Goal: Task Accomplishment & Management: Manage account settings

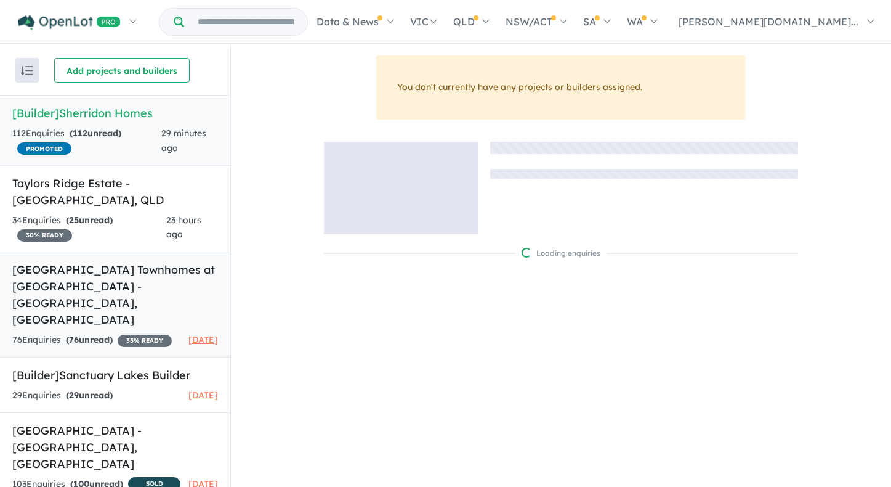
scroll to position [2, 0]
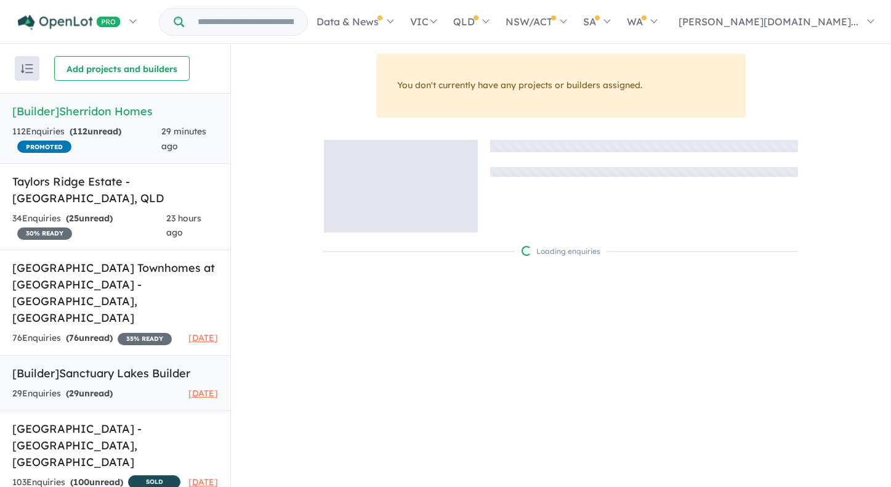
click at [154, 386] on div "29 Enquir ies ( 29 unread) [DATE]" at bounding box center [115, 393] width 206 height 15
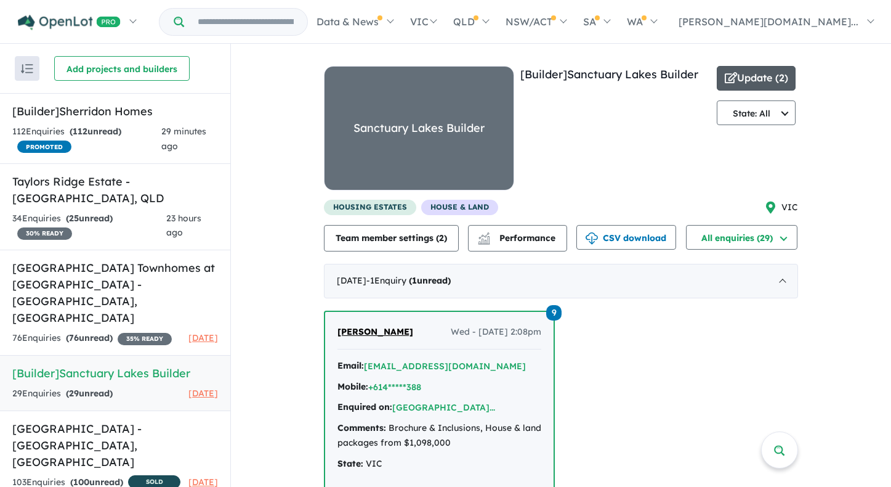
click at [745, 83] on button "Update ( 2 )" at bounding box center [756, 78] width 79 height 25
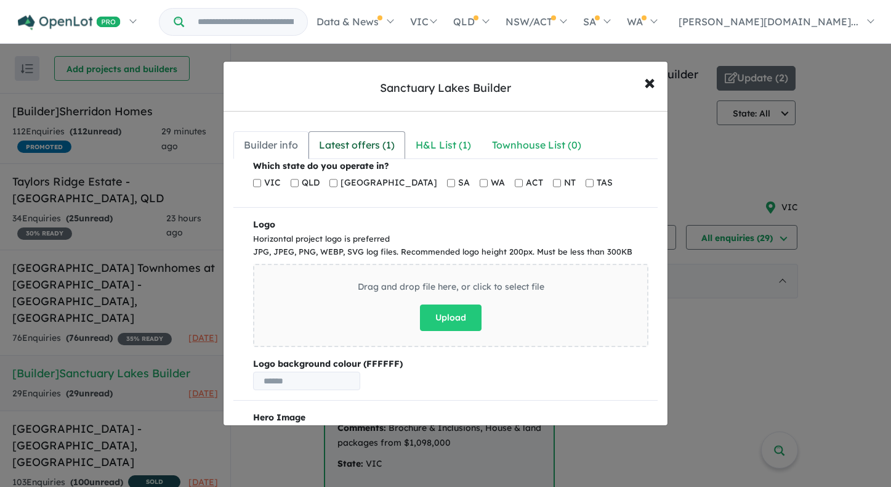
click at [370, 145] on div "Latest offers ( 1 )" at bounding box center [357, 145] width 76 height 17
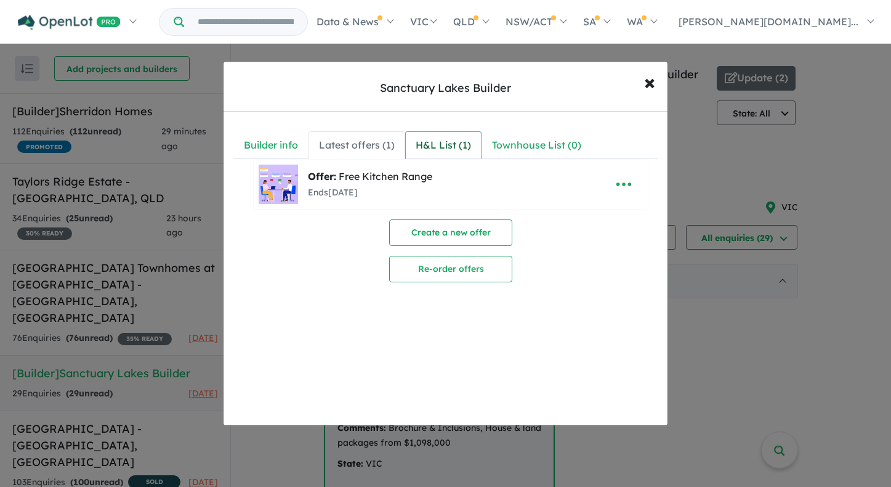
click at [439, 142] on div "H&L List ( 1 )" at bounding box center [443, 145] width 55 height 17
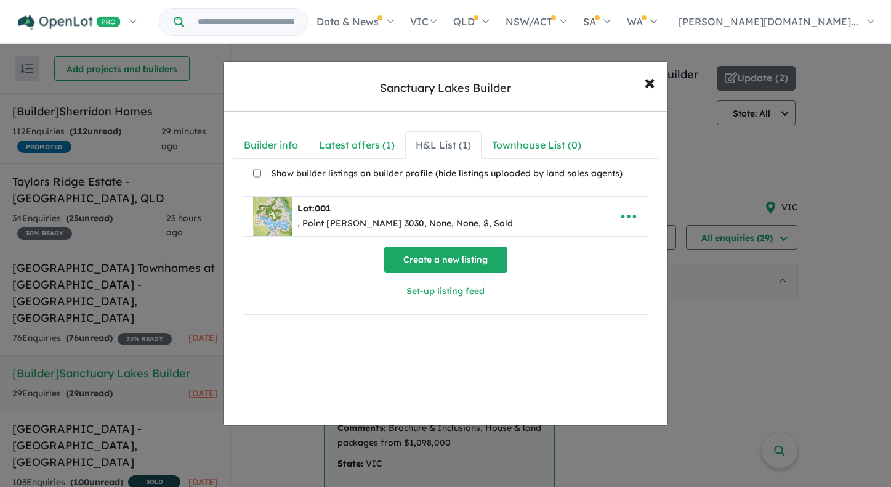
click at [451, 256] on button "Create a new listing" at bounding box center [445, 259] width 123 height 26
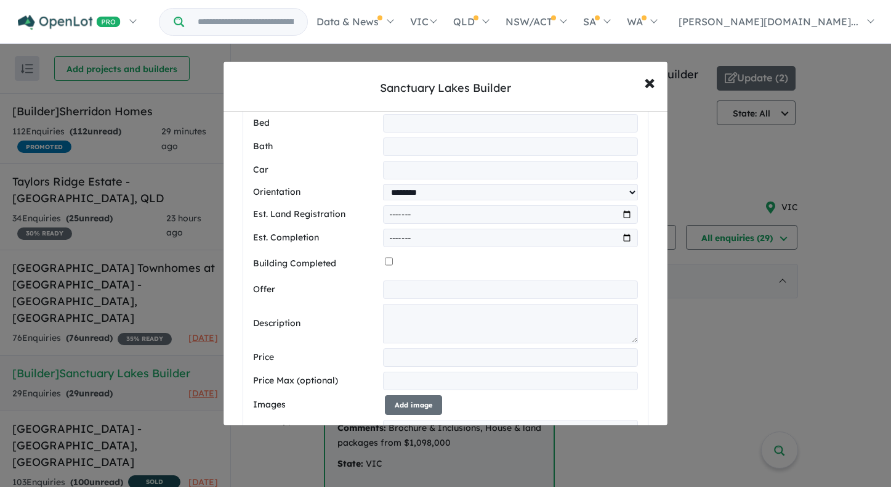
scroll to position [631, 0]
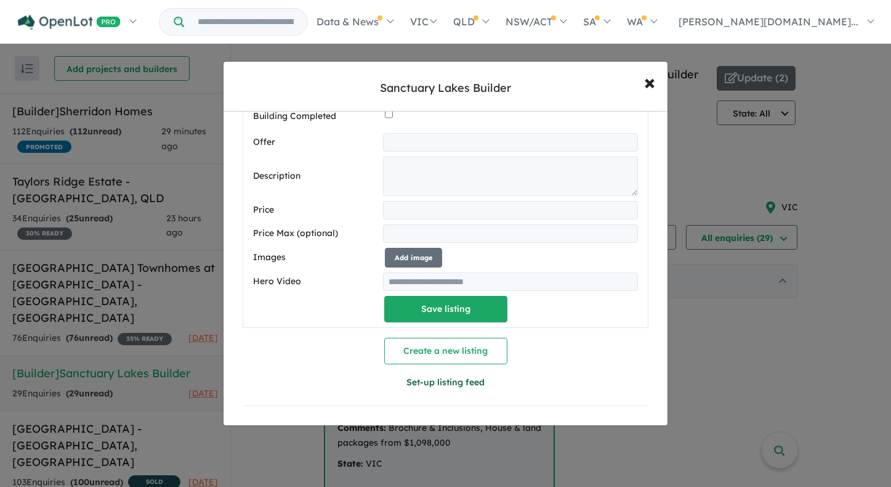
click at [448, 380] on button "Set-up listing feed" at bounding box center [445, 382] width 203 height 26
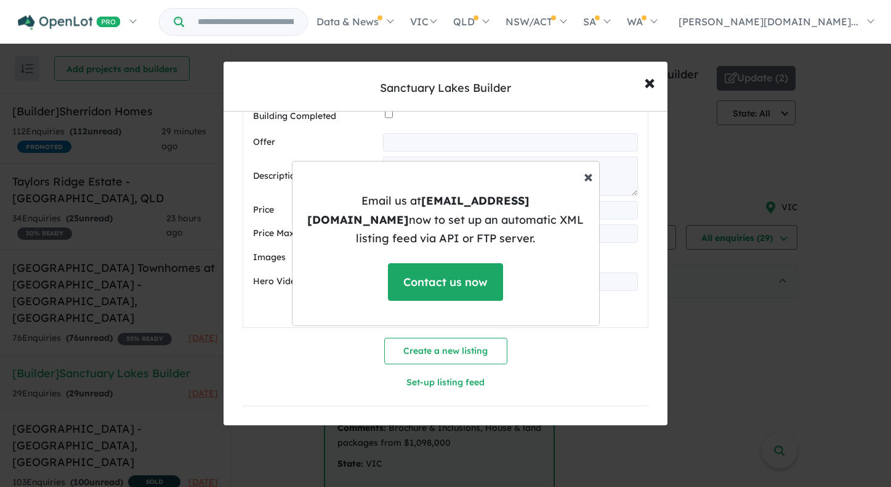
click at [589, 183] on span "×" at bounding box center [588, 176] width 9 height 22
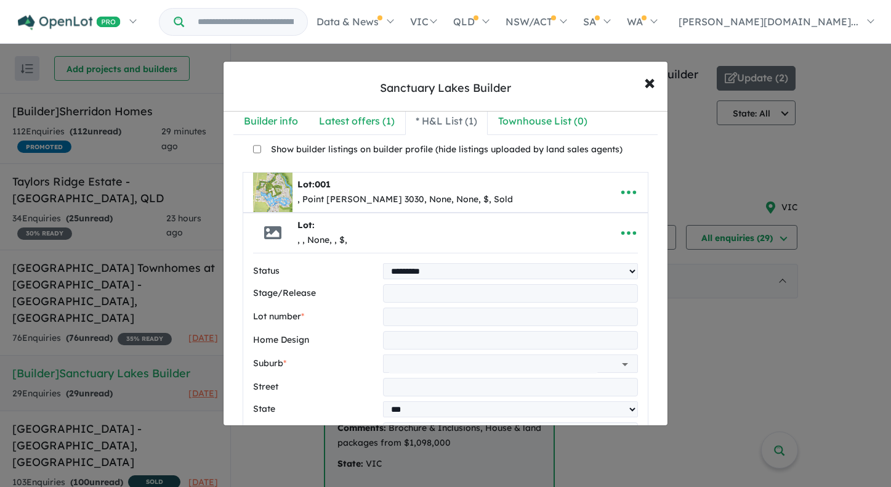
scroll to position [0, 0]
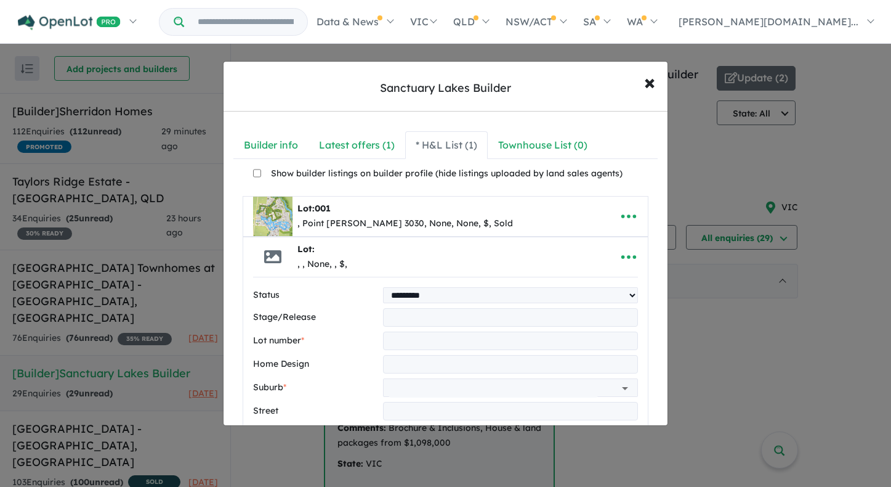
click at [256, 291] on label "Status" at bounding box center [316, 295] width 126 height 15
drag, startPoint x: 248, startPoint y: 294, endPoint x: 474, endPoint y: 344, distance: 231.5
click at [299, 303] on div "Status ********* ******** **** ******" at bounding box center [446, 295] width 386 height 16
click at [565, 134] on link "Townhouse List ( 0 )" at bounding box center [543, 145] width 110 height 28
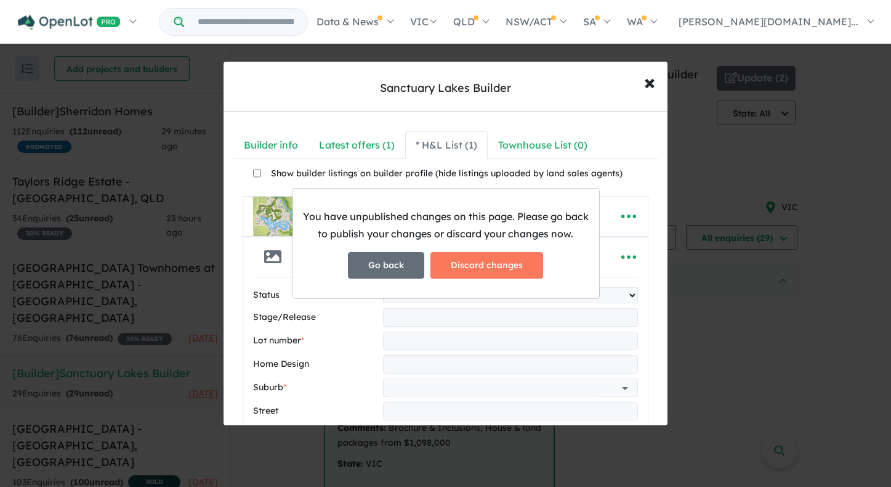
click at [396, 262] on button "Go back" at bounding box center [386, 265] width 76 height 26
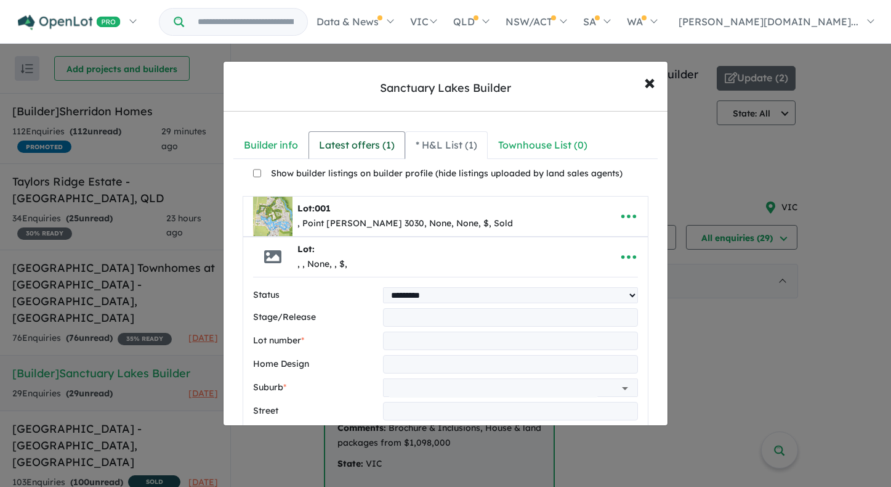
click at [381, 152] on div "Latest offers ( 1 )" at bounding box center [357, 145] width 76 height 17
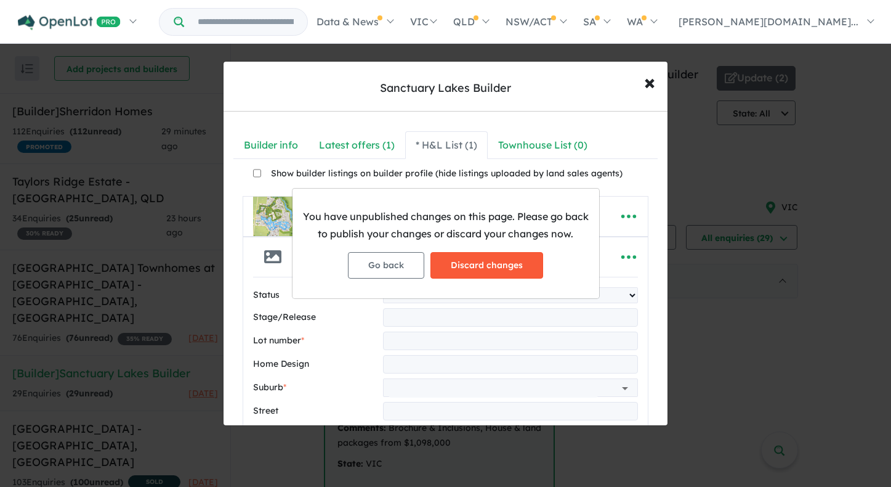
click at [471, 266] on button "Discard changes" at bounding box center [487, 265] width 113 height 26
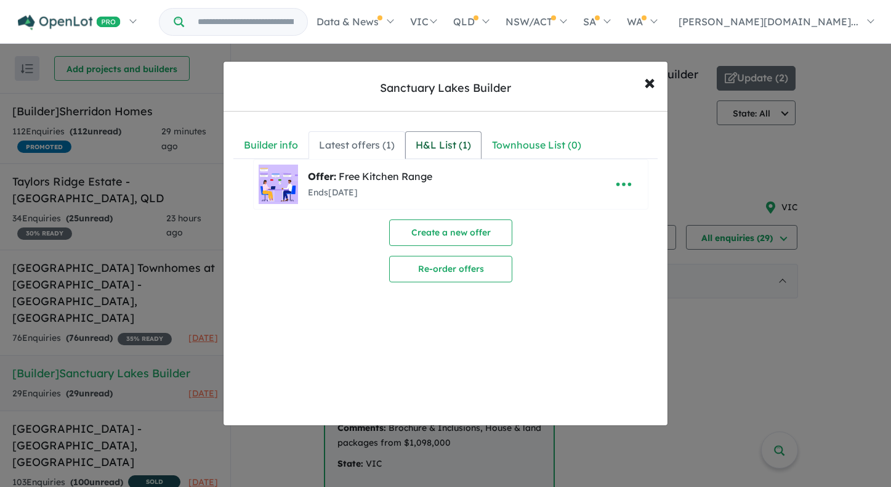
drag, startPoint x: 386, startPoint y: 192, endPoint x: 421, endPoint y: 156, distance: 51.0
click at [386, 192] on div "Ends [DATE]" at bounding box center [370, 192] width 124 height 15
click at [427, 152] on div "H&L List ( 1 )" at bounding box center [443, 145] width 55 height 17
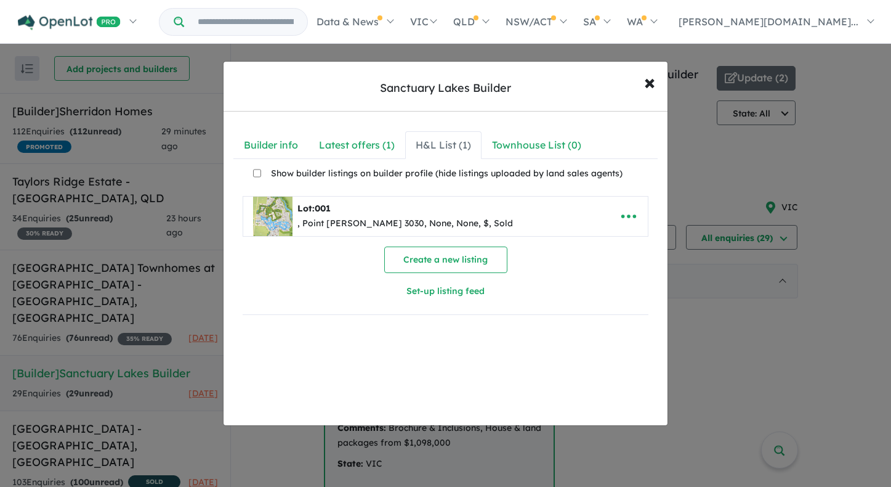
click at [360, 211] on div "Lot: 001" at bounding box center [406, 208] width 216 height 15
click at [620, 211] on icon "button" at bounding box center [629, 216] width 18 height 18
click at [611, 251] on link "Edit" at bounding box center [601, 246] width 91 height 28
select select "****"
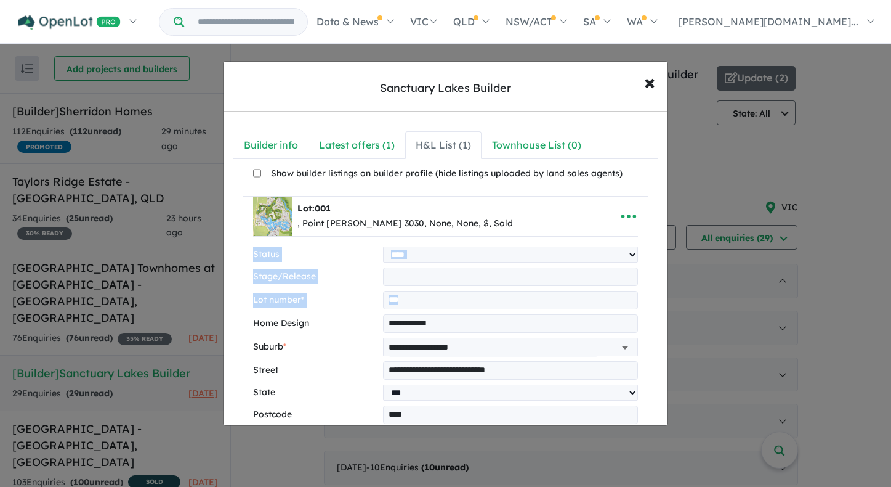
drag, startPoint x: 245, startPoint y: 256, endPoint x: 251, endPoint y: 276, distance: 21.1
click at [311, 277] on label "Stage/Release" at bounding box center [316, 276] width 126 height 15
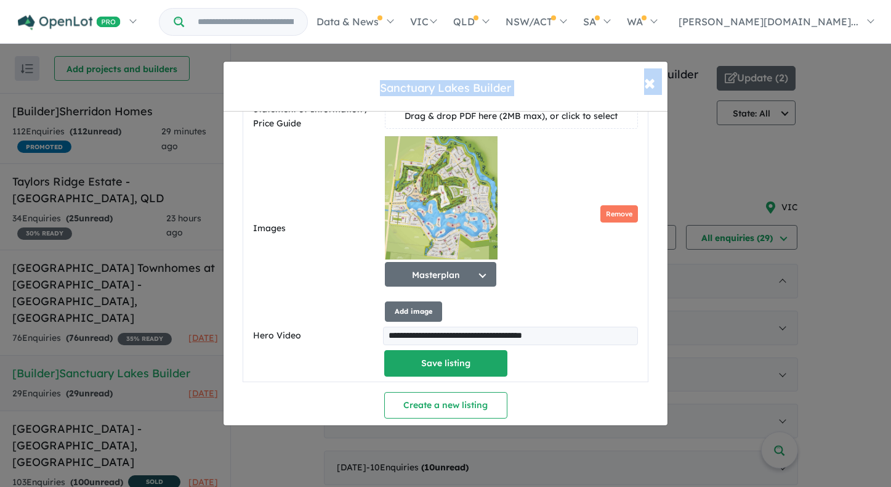
scroll to position [790, 0]
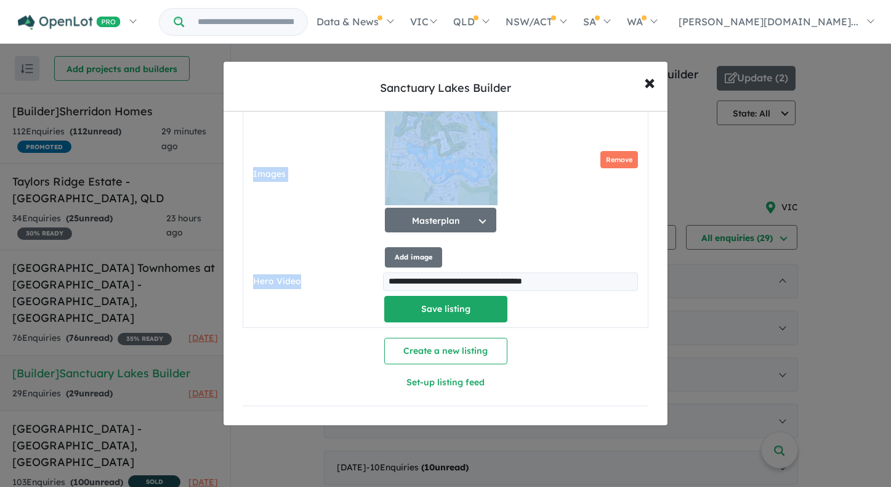
drag, startPoint x: 249, startPoint y: 209, endPoint x: 304, endPoint y: 281, distance: 90.1
copy div "**********"
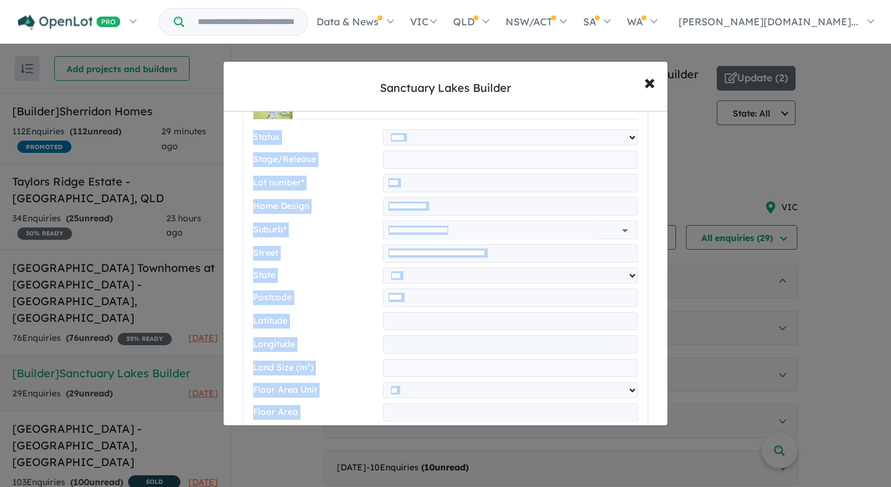
scroll to position [0, 0]
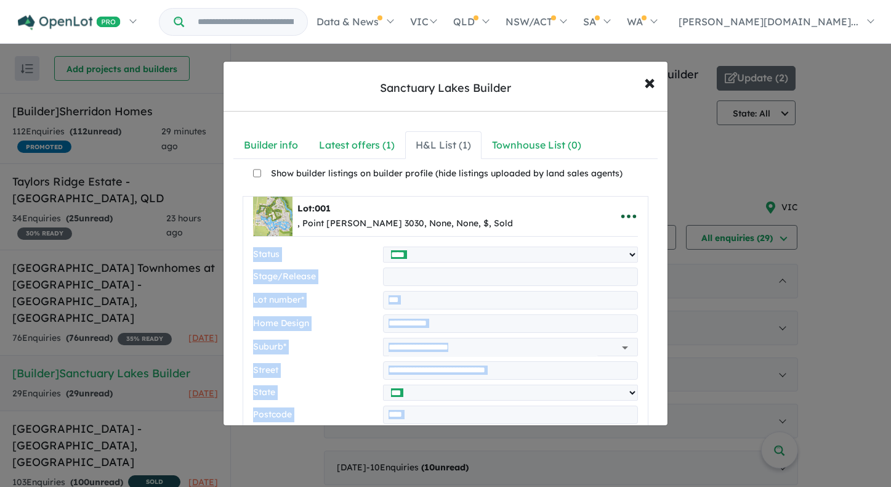
click at [620, 212] on icon "button" at bounding box center [629, 216] width 18 height 18
click at [602, 248] on link "Close" at bounding box center [601, 246] width 91 height 28
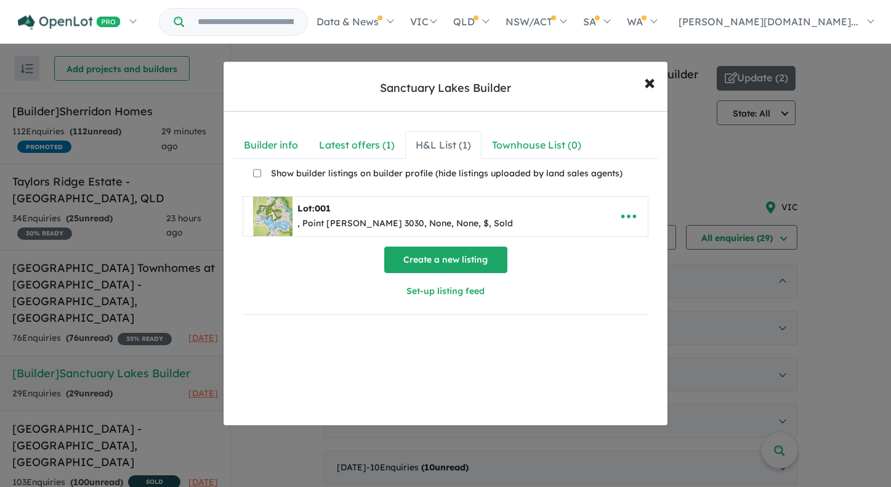
click at [475, 267] on button "Create a new listing" at bounding box center [445, 259] width 123 height 26
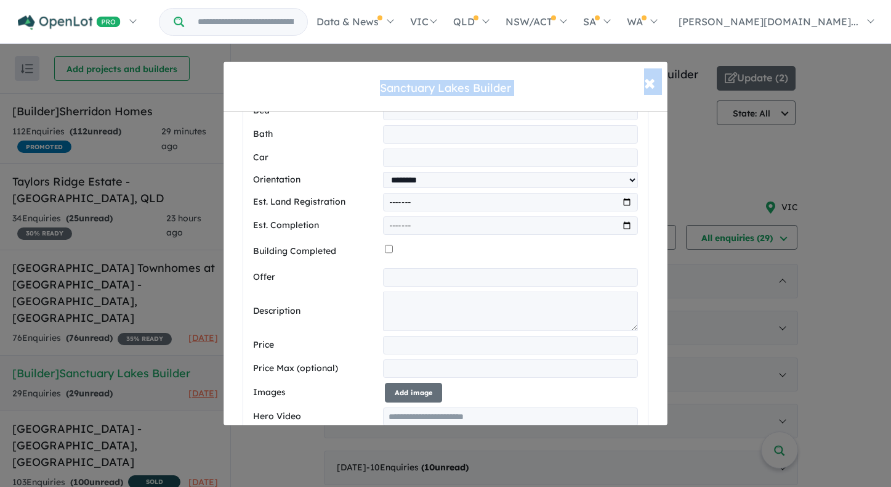
scroll to position [631, 0]
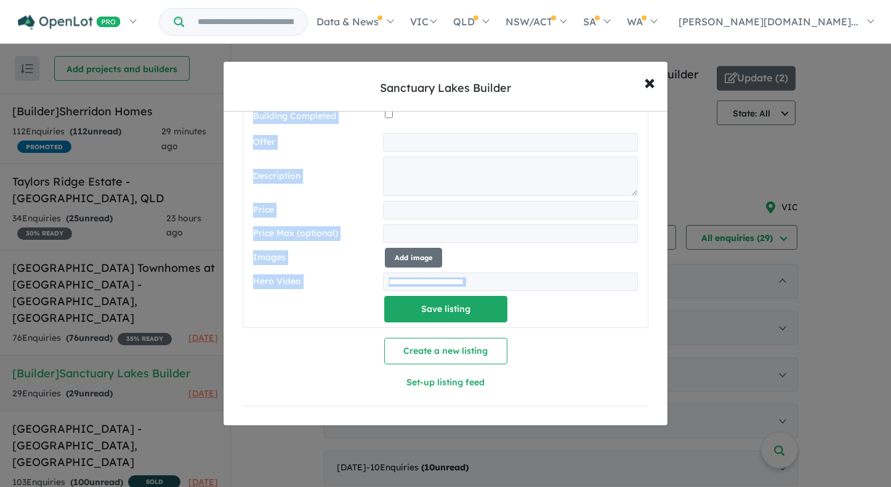
drag, startPoint x: 245, startPoint y: 285, endPoint x: 336, endPoint y: 297, distance: 92.6
copy div "**********"
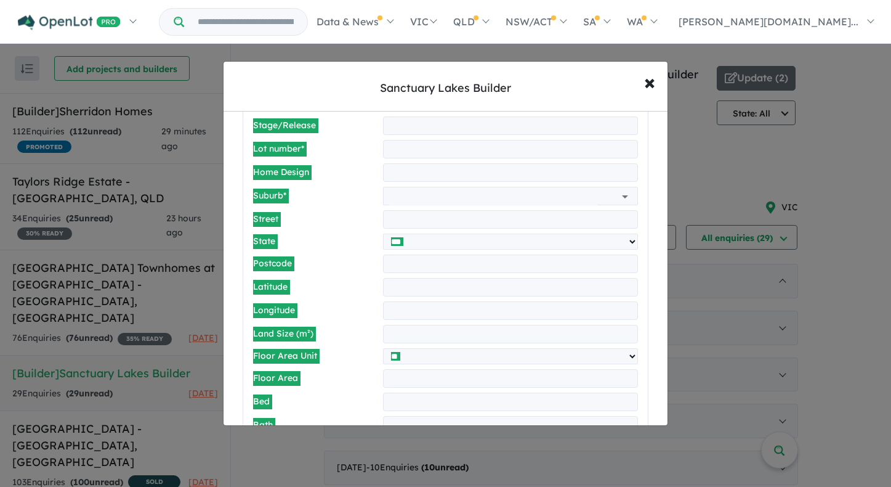
scroll to position [0, 0]
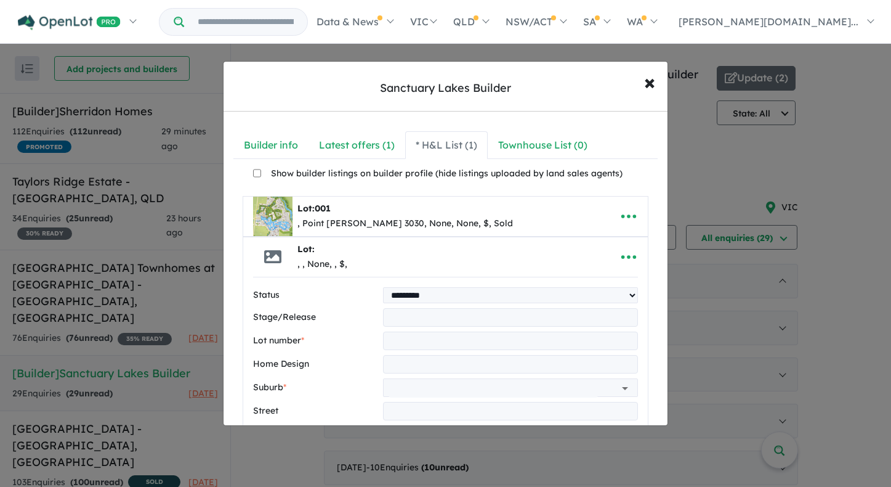
click at [346, 172] on label "Show builder listings on builder profile (hide listings uploaded by land sales …" at bounding box center [442, 172] width 362 height 17
click at [400, 160] on div "Show builder listings on builder profile (hide listings uploaded by land sales …" at bounding box center [445, 172] width 425 height 27
click at [392, 172] on label "Show builder listings on builder profile (hide listings uploaded by land sales …" at bounding box center [442, 172] width 362 height 17
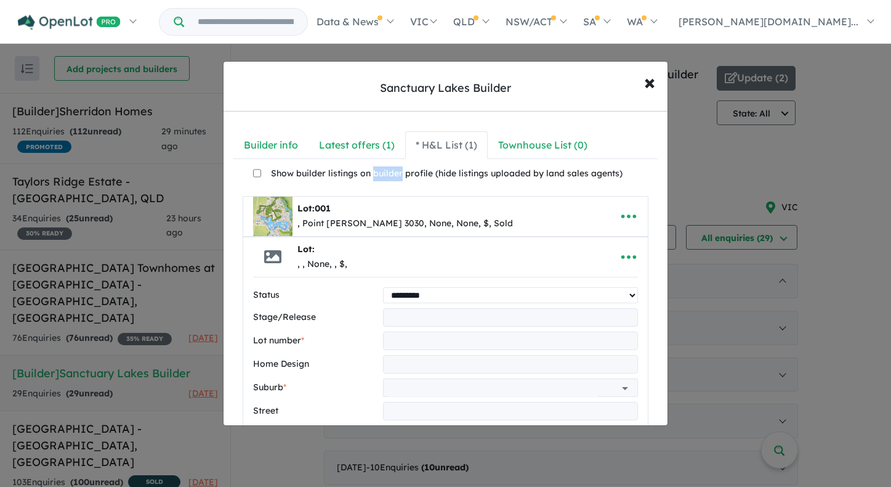
click at [460, 291] on select "********* ******** **** ******" at bounding box center [510, 295] width 255 height 16
click at [383, 287] on select "********* ******** **** ******" at bounding box center [510, 295] width 255 height 16
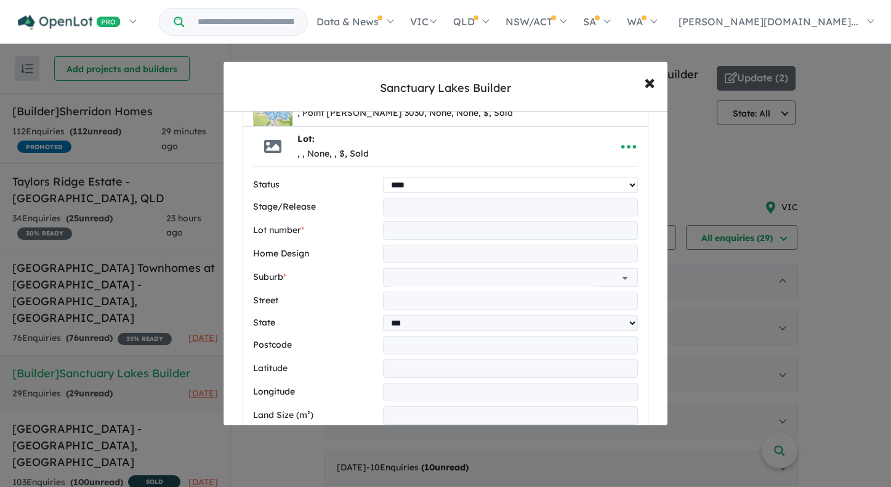
scroll to position [105, 0]
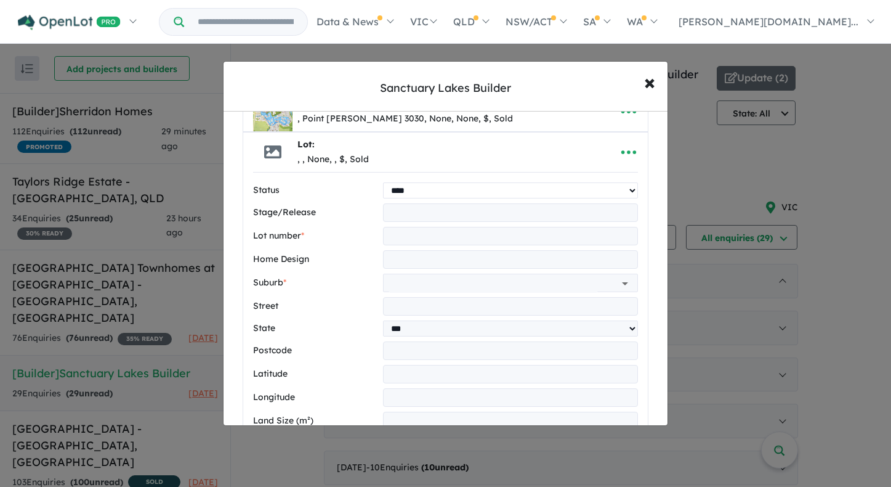
click at [433, 193] on select "********* ******** **** ******" at bounding box center [510, 190] width 255 height 16
select select "*********"
click at [383, 182] on select "********* ******** **** ******" at bounding box center [510, 190] width 255 height 16
